Goal: Task Accomplishment & Management: Complete application form

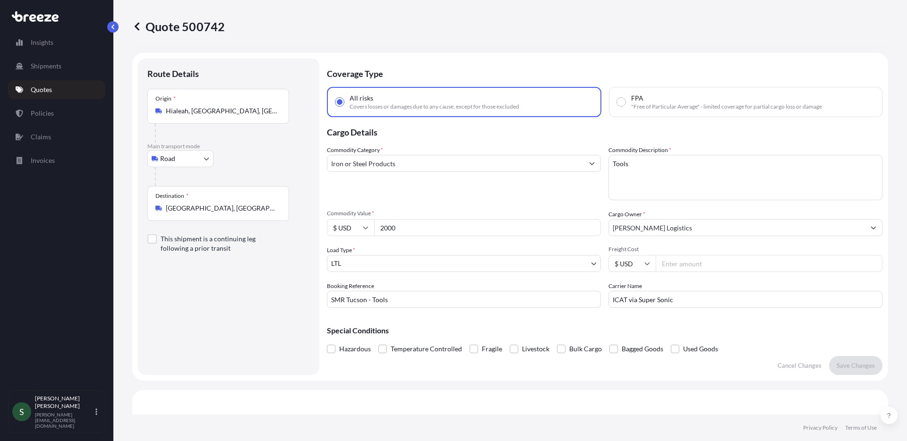
select select "Road"
select select "1"
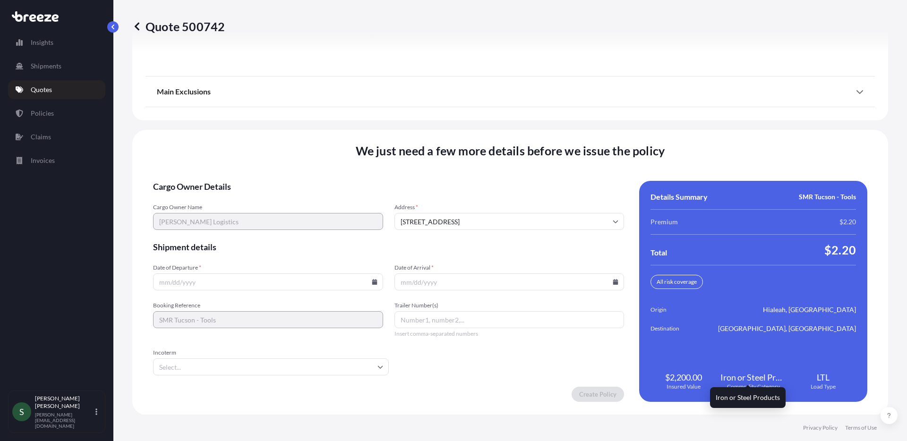
scroll to position [1278, 0]
click at [258, 290] on form "Cargo Owner Details Cargo Owner Name [PERSON_NAME] Logistics Address * [STREET_…" at bounding box center [388, 291] width 471 height 221
click at [271, 279] on input "Date of Departure *" at bounding box center [268, 281] width 230 height 17
click at [374, 284] on icon at bounding box center [374, 282] width 5 height 6
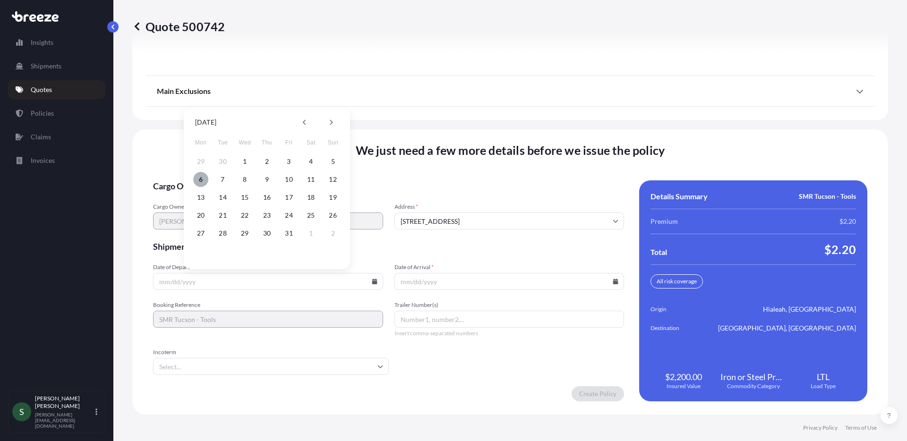
click at [200, 183] on button "6" at bounding box center [200, 179] width 15 height 15
type input "[DATE]"
click at [613, 281] on icon at bounding box center [616, 282] width 6 height 6
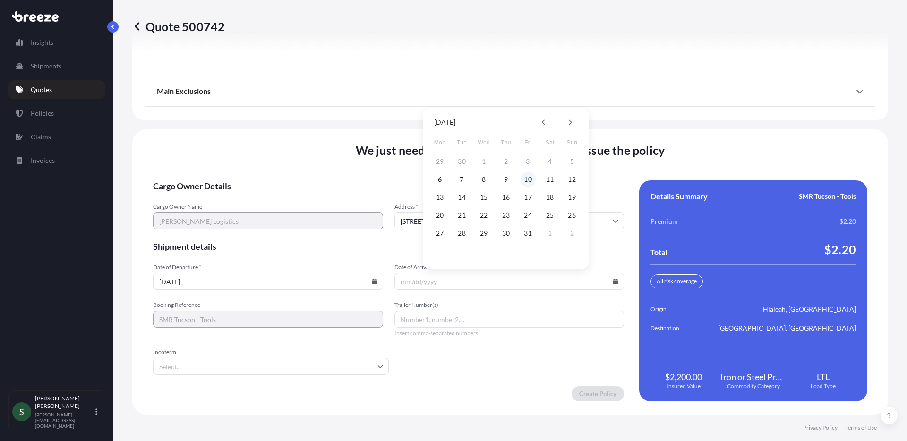
click at [532, 178] on button "10" at bounding box center [528, 179] width 15 height 15
type input "[DATE]"
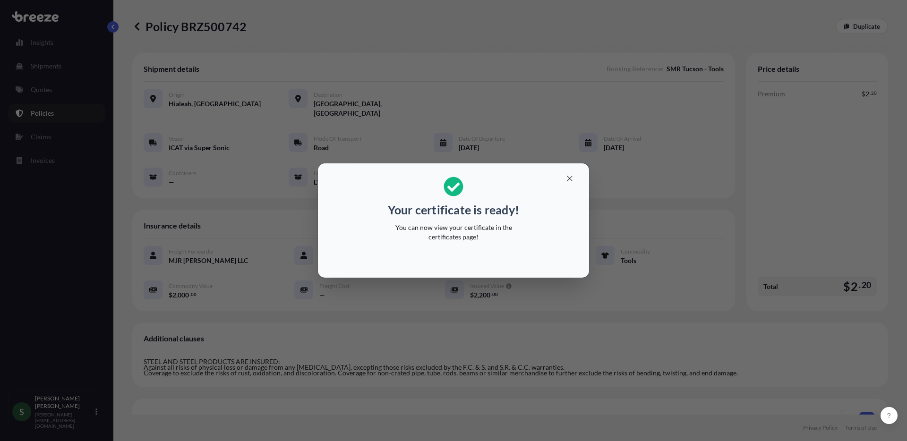
click at [256, 292] on div "Your certificate is ready! You can now view your certificate in the certificate…" at bounding box center [453, 220] width 907 height 441
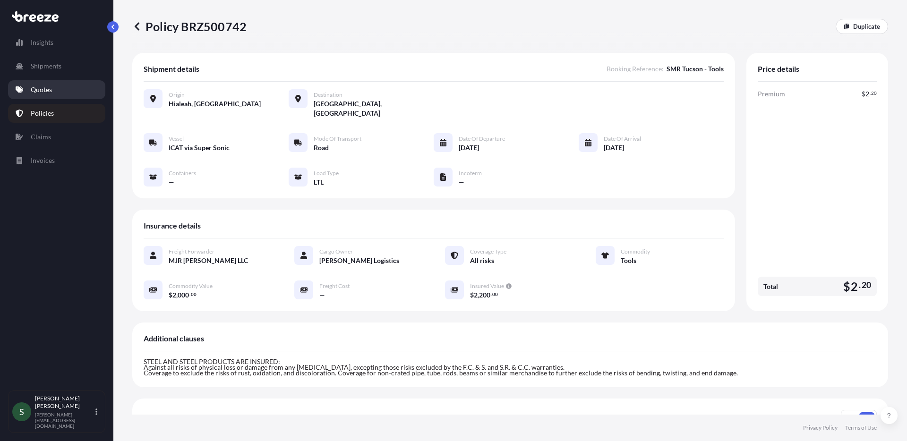
click at [42, 85] on p "Quotes" at bounding box center [41, 89] width 21 height 9
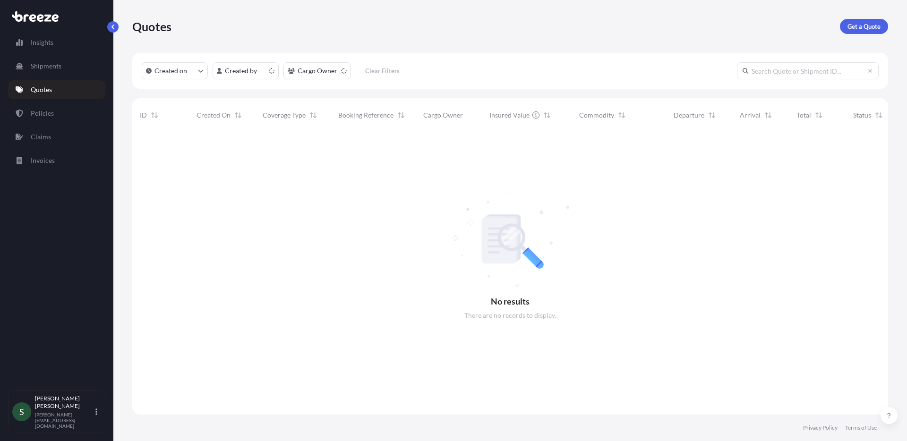
scroll to position [281, 749]
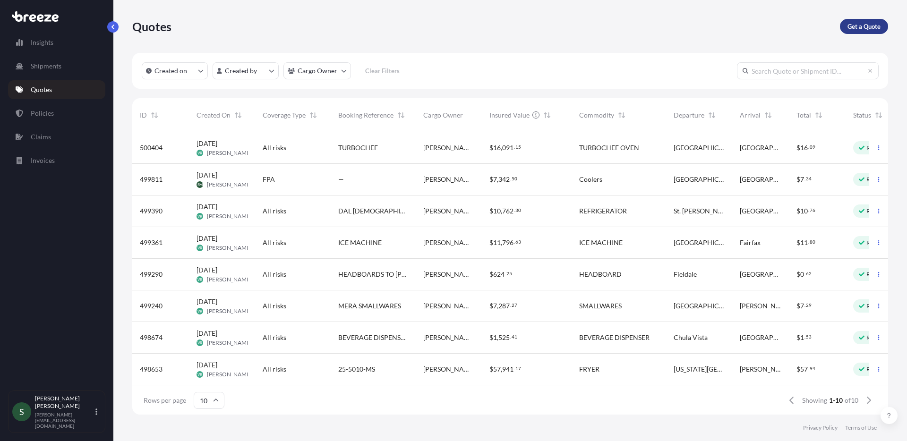
click at [880, 26] on p "Get a Quote" at bounding box center [864, 26] width 33 height 9
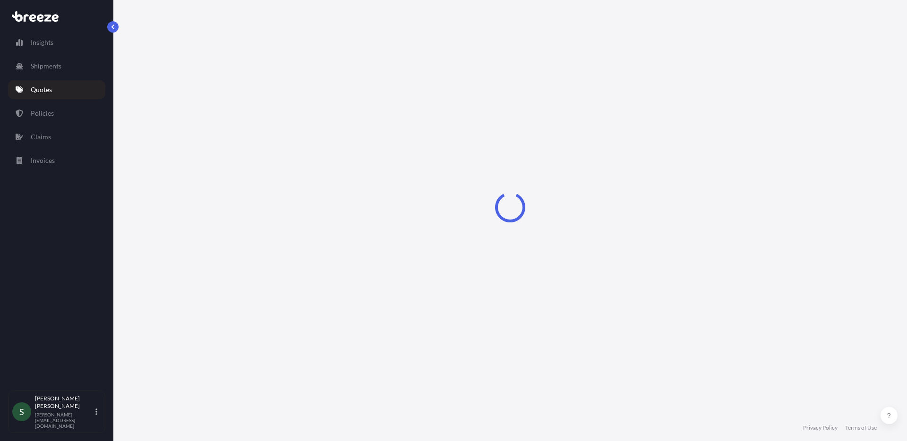
select select "Sea"
select select "1"
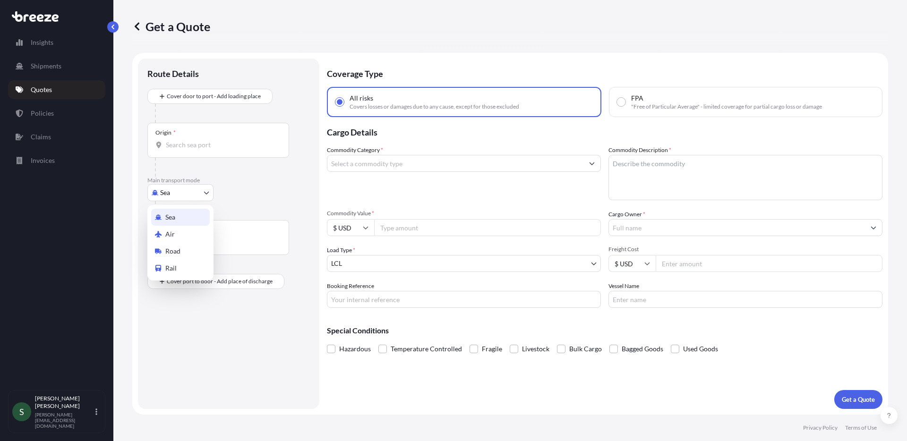
click at [181, 190] on body "Insights Shipments Quotes Policies Claims Invoices S [PERSON_NAME] [PERSON_NAME…" at bounding box center [453, 220] width 907 height 441
click at [181, 250] on div "Road" at bounding box center [180, 251] width 59 height 17
select select "Road"
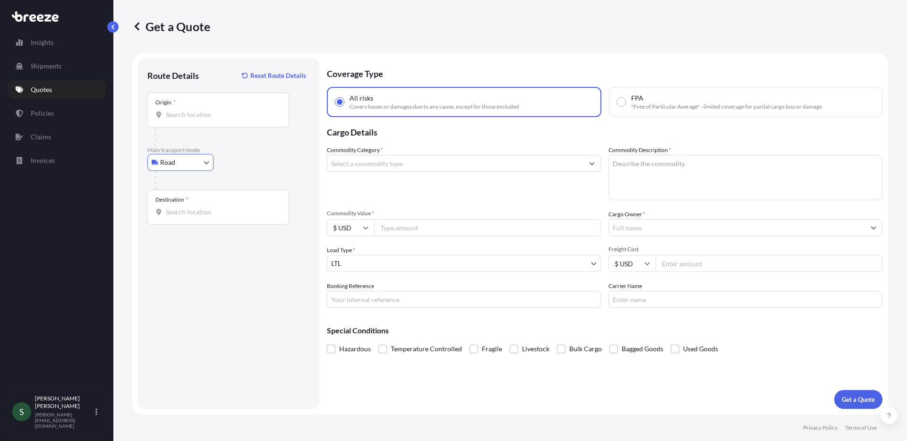
click at [203, 119] on input "Origin *" at bounding box center [222, 114] width 112 height 9
click at [254, 329] on div "Route Details Reset Route Details Place of loading Road Road Rail Origin * Plea…" at bounding box center [228, 234] width 163 height 332
click at [183, 114] on input "Origin * Please select an origin" at bounding box center [222, 114] width 112 height 9
click at [191, 116] on input "Origin * Please select an origin" at bounding box center [222, 114] width 112 height 9
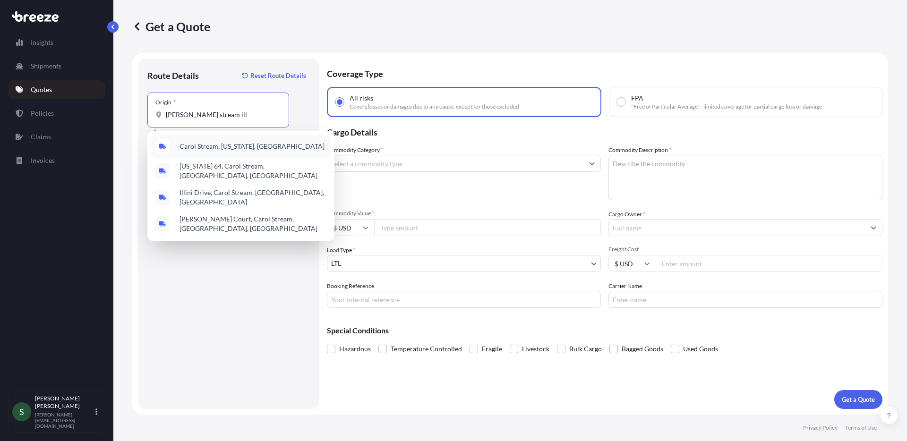
click at [205, 141] on div "Carol Stream, [US_STATE], [GEOGRAPHIC_DATA]" at bounding box center [241, 146] width 180 height 23
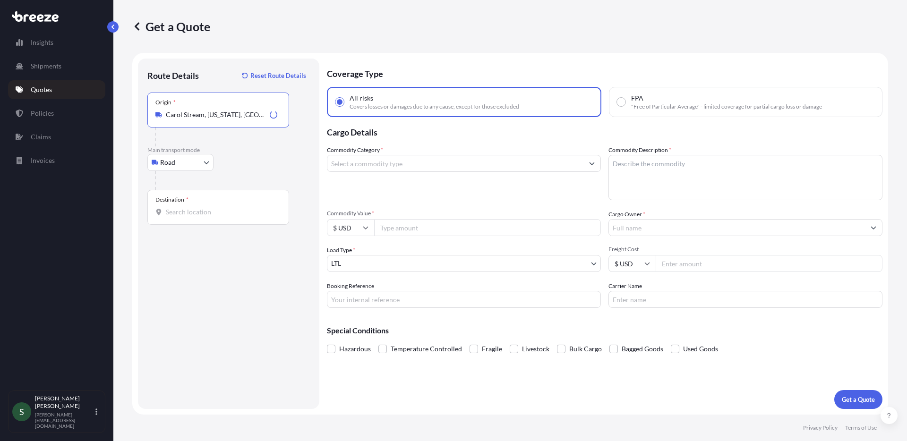
type input "Carol Stream, [US_STATE], [GEOGRAPHIC_DATA]"
click at [215, 217] on div "Destination *" at bounding box center [218, 207] width 142 height 35
click at [215, 217] on input "Destination *" at bounding box center [222, 211] width 112 height 9
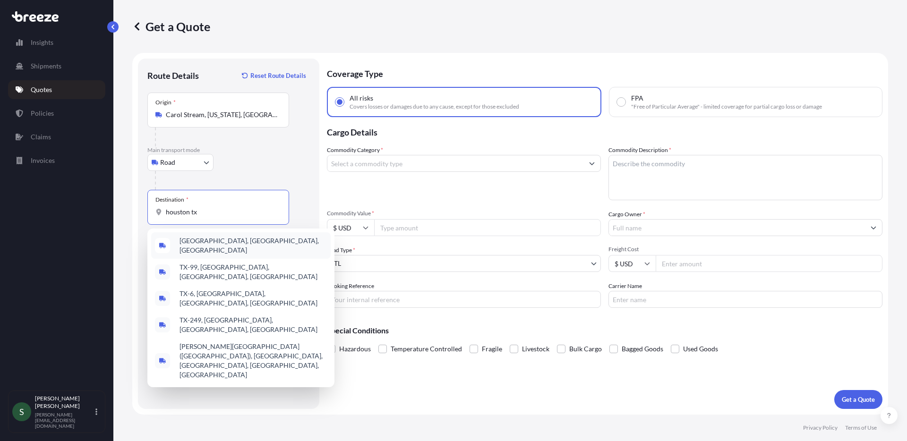
click at [209, 247] on span "[GEOGRAPHIC_DATA], [GEOGRAPHIC_DATA], [GEOGRAPHIC_DATA]" at bounding box center [253, 245] width 147 height 19
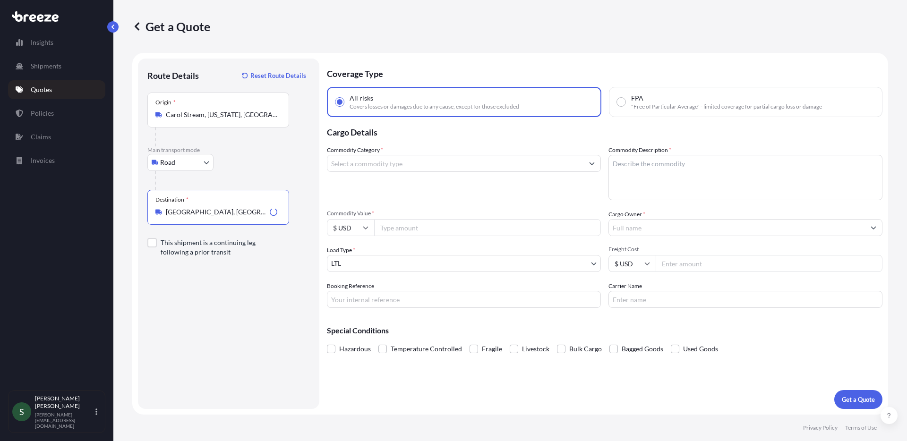
type input "[GEOGRAPHIC_DATA], [GEOGRAPHIC_DATA], [GEOGRAPHIC_DATA]"
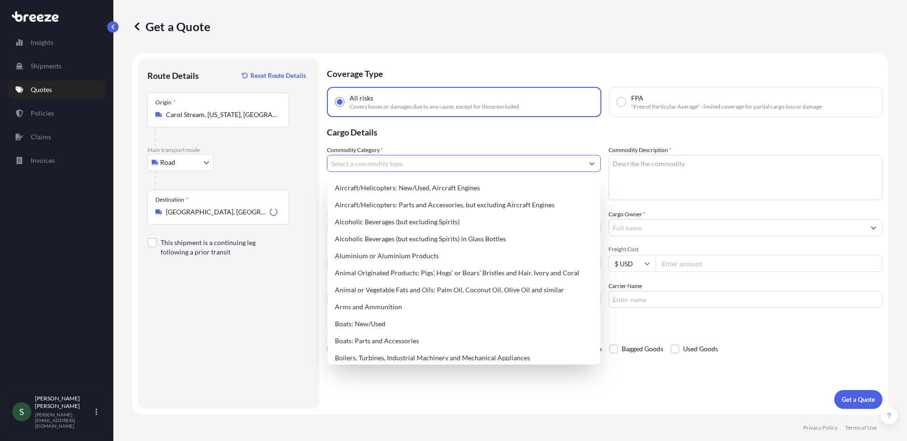
click at [395, 163] on input "Commodity Category *" at bounding box center [455, 163] width 256 height 17
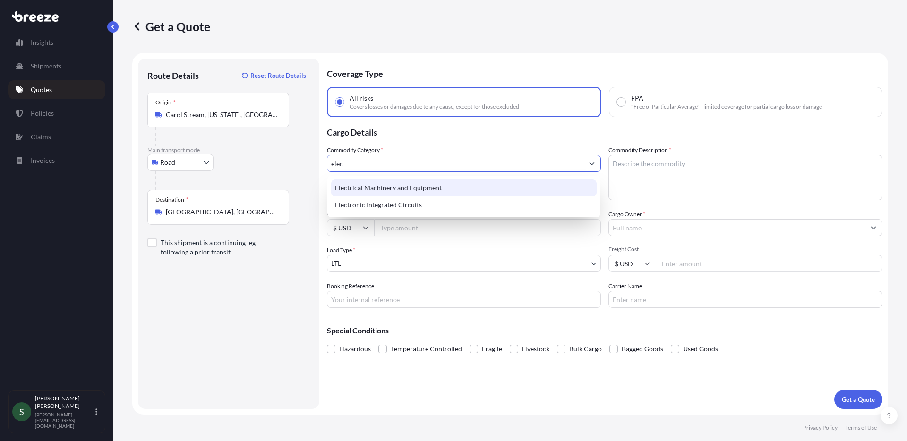
click at [449, 192] on div "Electrical Machinery and Equipment" at bounding box center [464, 188] width 266 height 17
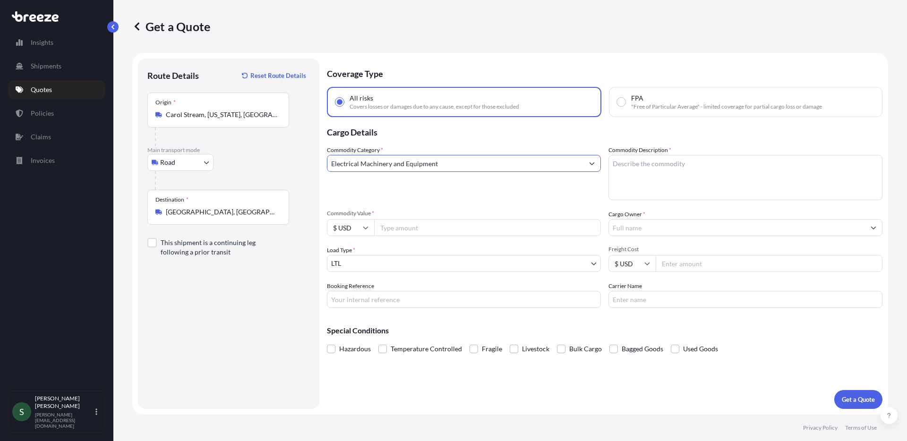
type input "Electrical Machinery and Equipment"
click at [629, 171] on textarea "Commodity Description *" at bounding box center [746, 177] width 274 height 45
type textarea "Bun Toasters"
click at [427, 232] on input "Commodity Value *" at bounding box center [487, 227] width 227 height 17
click at [428, 228] on input "Commodity Value *" at bounding box center [487, 227] width 227 height 17
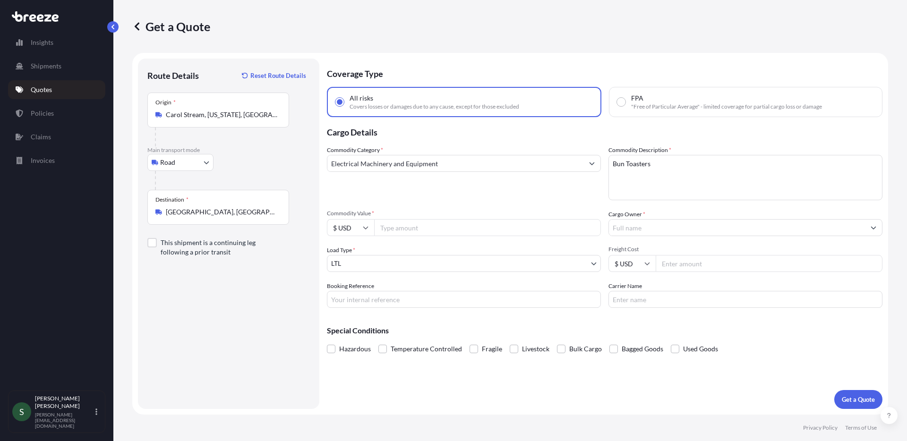
paste input "3897.00"
type input "3897.00"
click at [671, 227] on input "Cargo Owner *" at bounding box center [737, 227] width 256 height 17
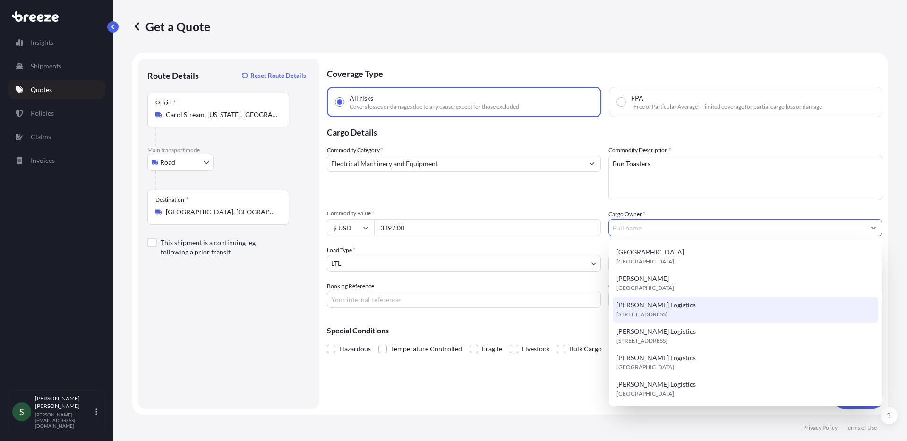
click at [659, 313] on span "[STREET_ADDRESS]" at bounding box center [642, 314] width 51 height 9
type input "[PERSON_NAME] Logistics"
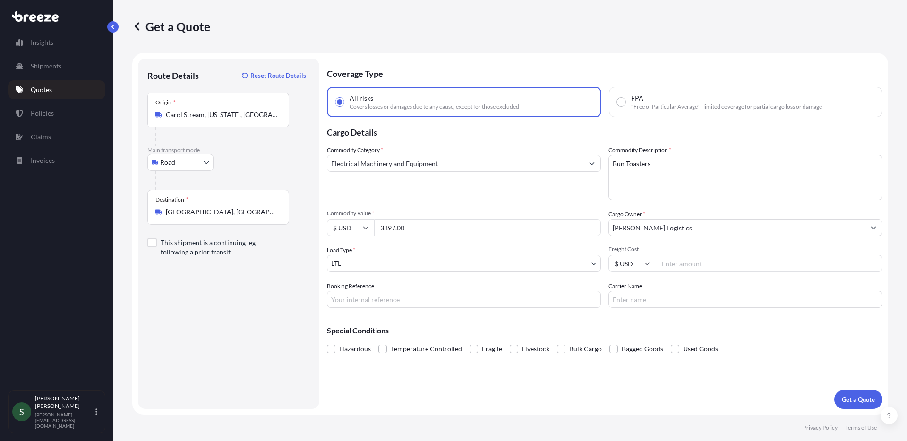
click at [701, 266] on input "Freight Cost" at bounding box center [769, 263] width 227 height 17
type input "185.78"
click at [673, 304] on input "Carrier Name" at bounding box center [746, 299] width 274 height 17
type input "TF"
click at [469, 301] on input "Booking Reference" at bounding box center [464, 299] width 274 height 17
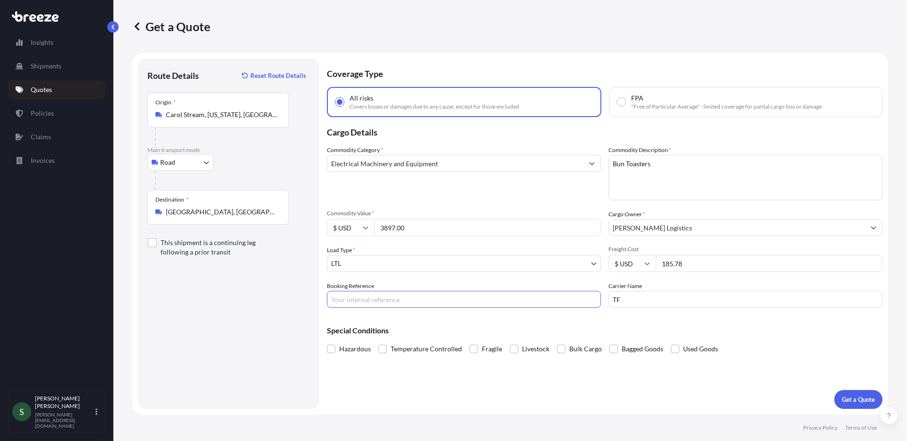
click at [446, 294] on input "Booking Reference" at bounding box center [464, 299] width 274 height 17
click at [834, 390] on button "Get a Quote" at bounding box center [858, 399] width 48 height 19
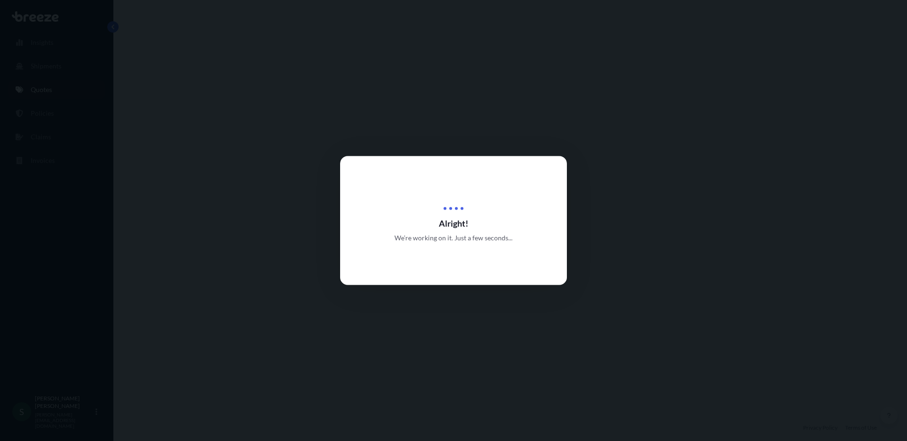
select select "Road"
select select "1"
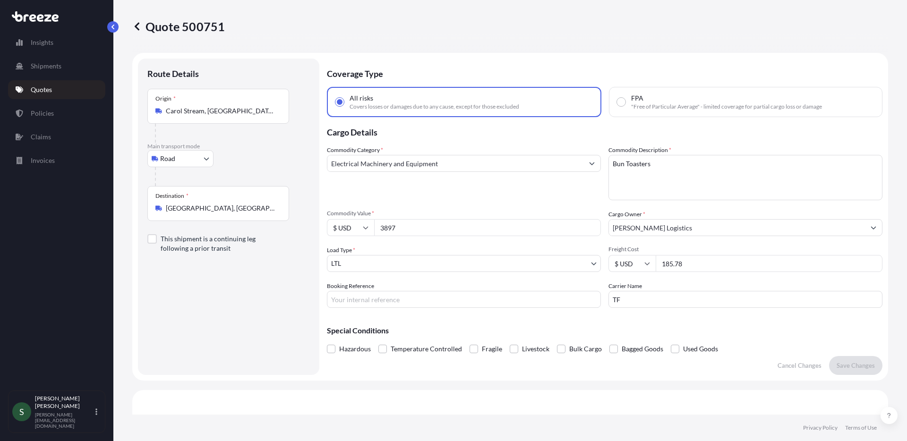
click at [387, 305] on input "Booking Reference" at bounding box center [464, 299] width 274 height 17
type input "16439741"
click at [842, 361] on p "Save Changes" at bounding box center [856, 365] width 38 height 9
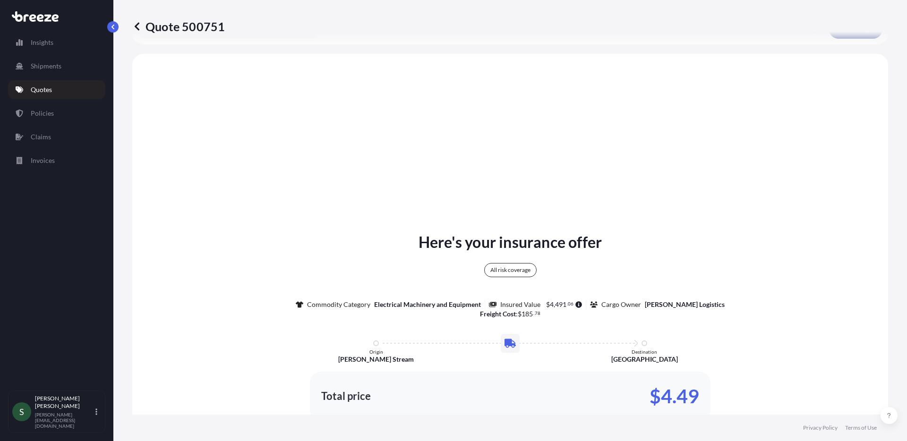
scroll to position [343, 0]
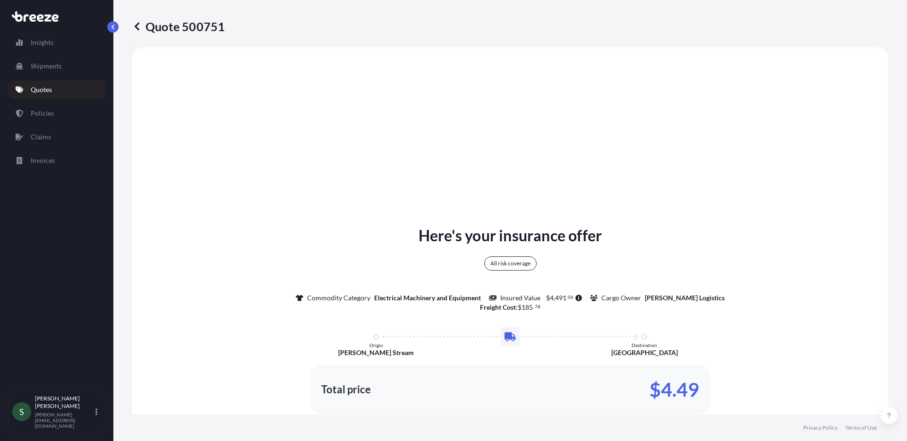
select select "Road"
select select "1"
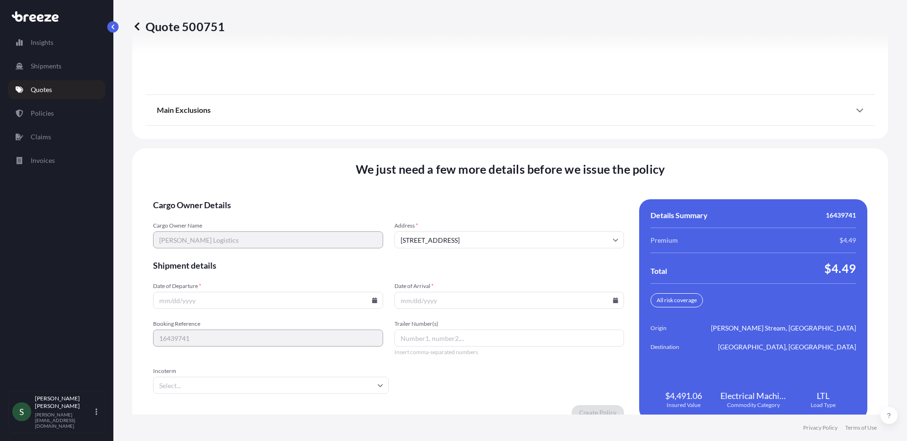
scroll to position [1209, 0]
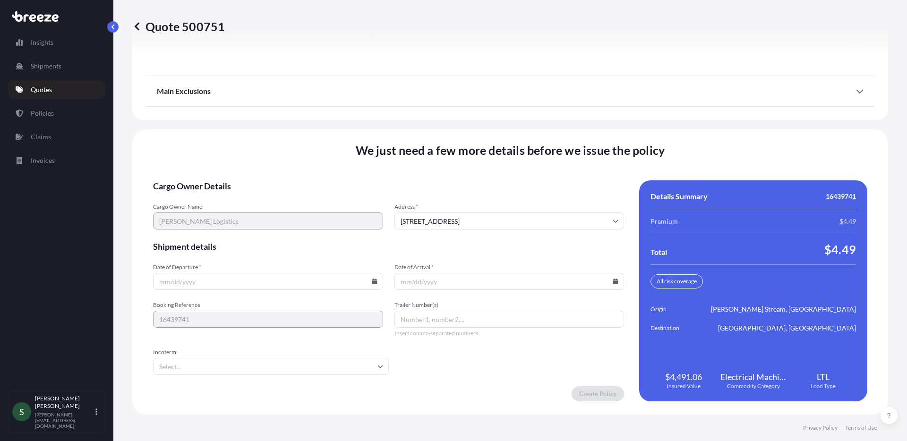
click at [372, 284] on input "Date of Departure *" at bounding box center [268, 281] width 230 height 17
click at [372, 281] on icon at bounding box center [375, 282] width 6 height 6
click at [203, 181] on button "6" at bounding box center [200, 179] width 15 height 15
type input "[DATE]"
click at [613, 283] on icon at bounding box center [615, 282] width 5 height 6
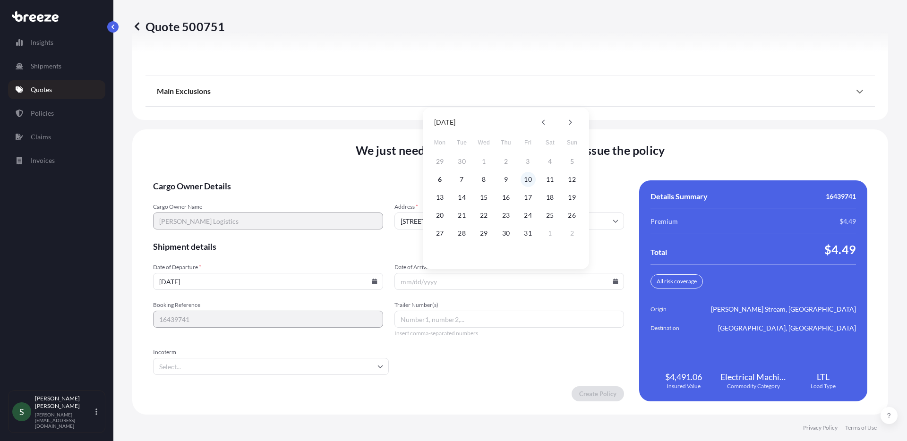
click at [535, 179] on button "10" at bounding box center [528, 179] width 15 height 15
type input "[DATE]"
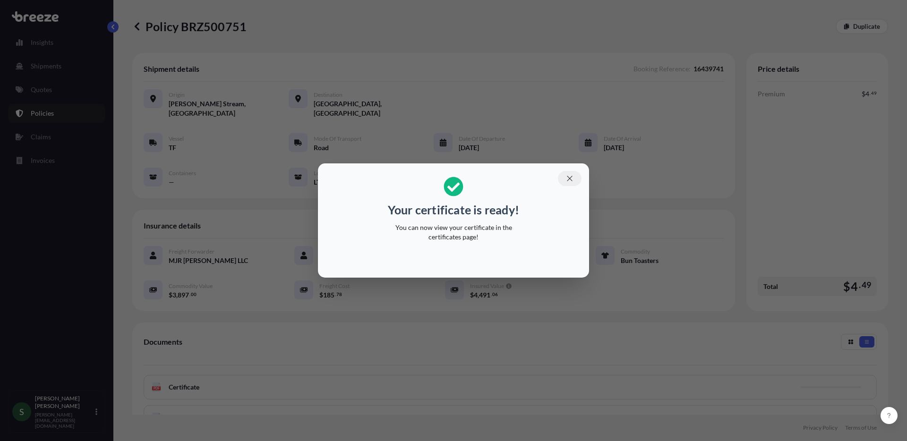
click at [569, 178] on icon "button" at bounding box center [569, 178] width 5 height 5
